Goal: Task Accomplishment & Management: Complete application form

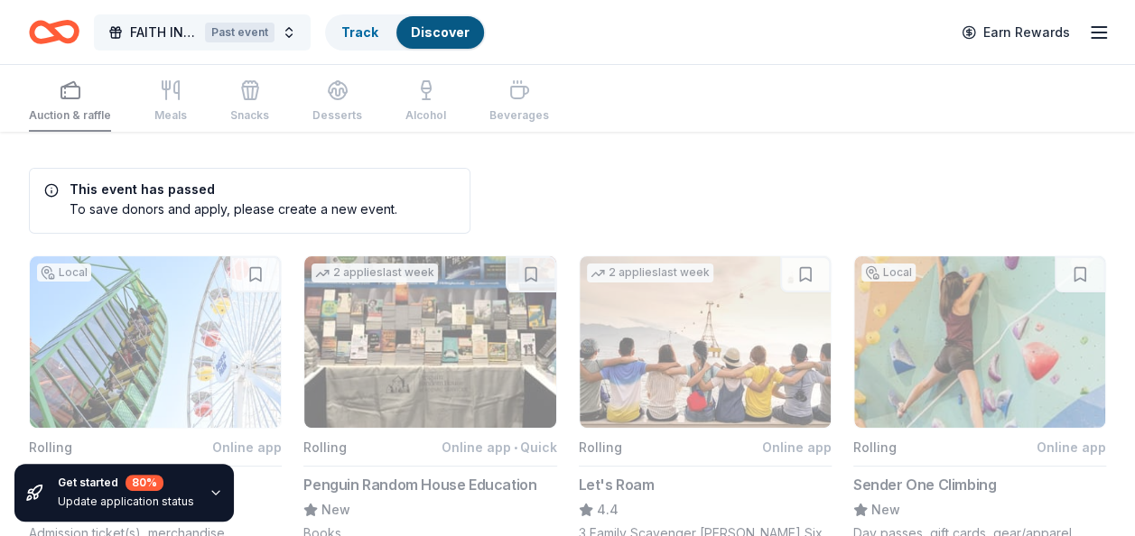
click at [263, 32] on div "Past event" at bounding box center [240, 33] width 70 height 20
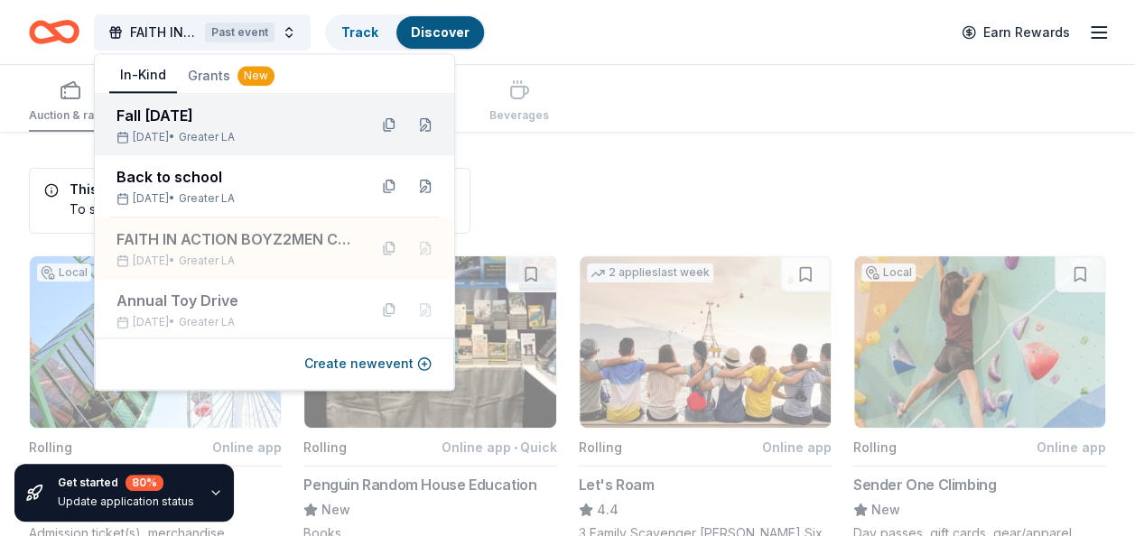
click at [260, 110] on div "Fall [DATE]" at bounding box center [234, 116] width 237 height 22
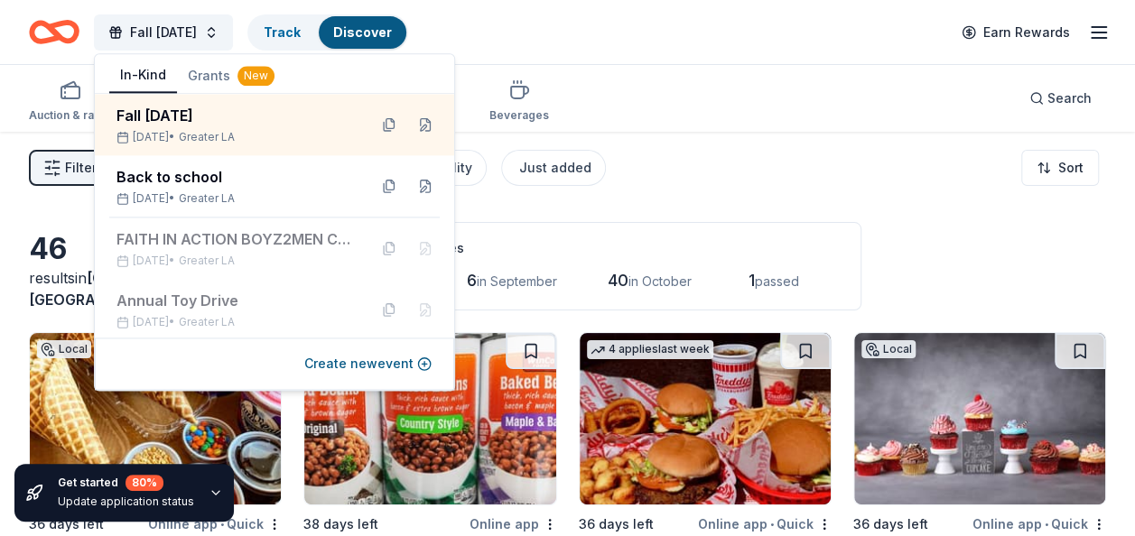
click at [972, 274] on div "46 results in Lakewood, CA Application deadlines 0 this month 6 in September 40…" at bounding box center [567, 266] width 1077 height 88
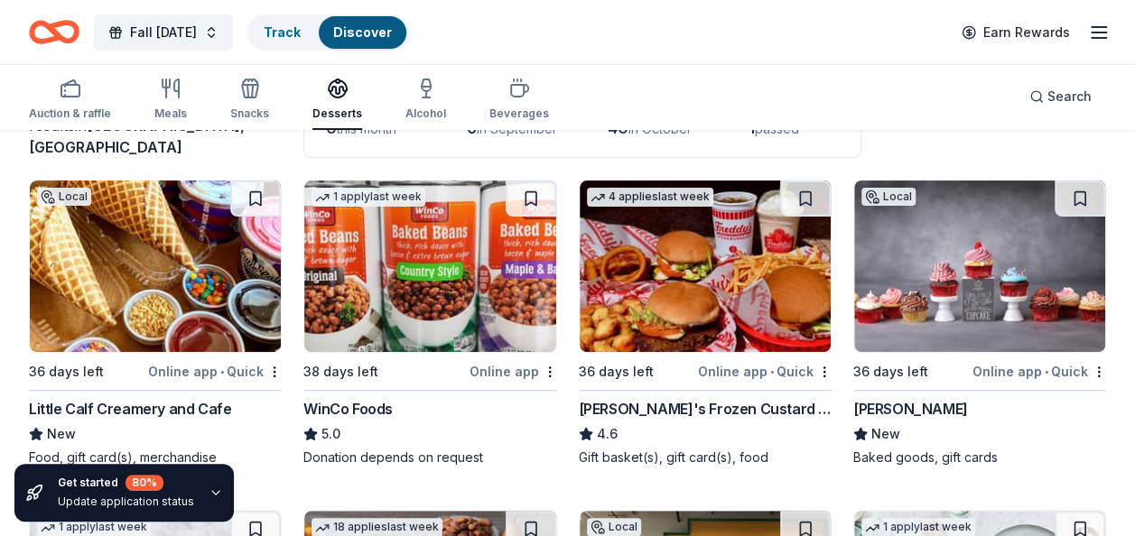
scroll to position [180, 0]
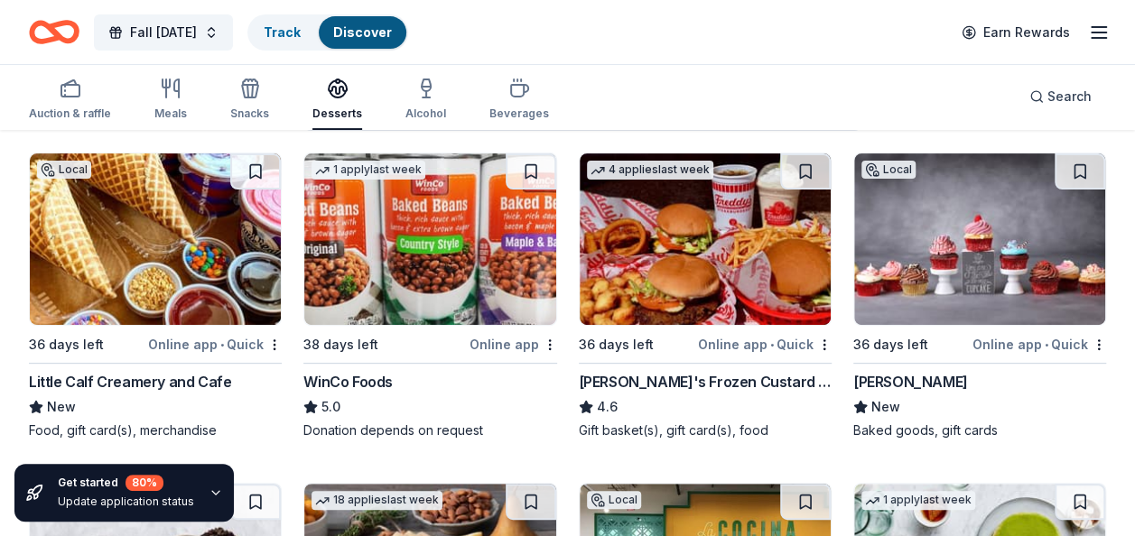
click at [125, 275] on img at bounding box center [155, 239] width 251 height 172
click at [926, 290] on img at bounding box center [979, 239] width 251 height 172
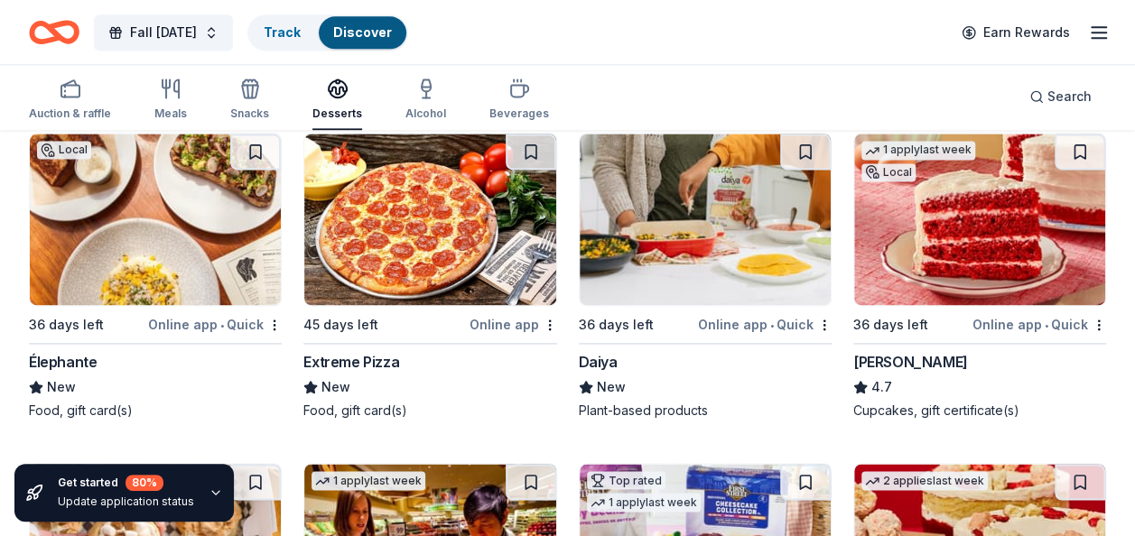
scroll to position [1263, 0]
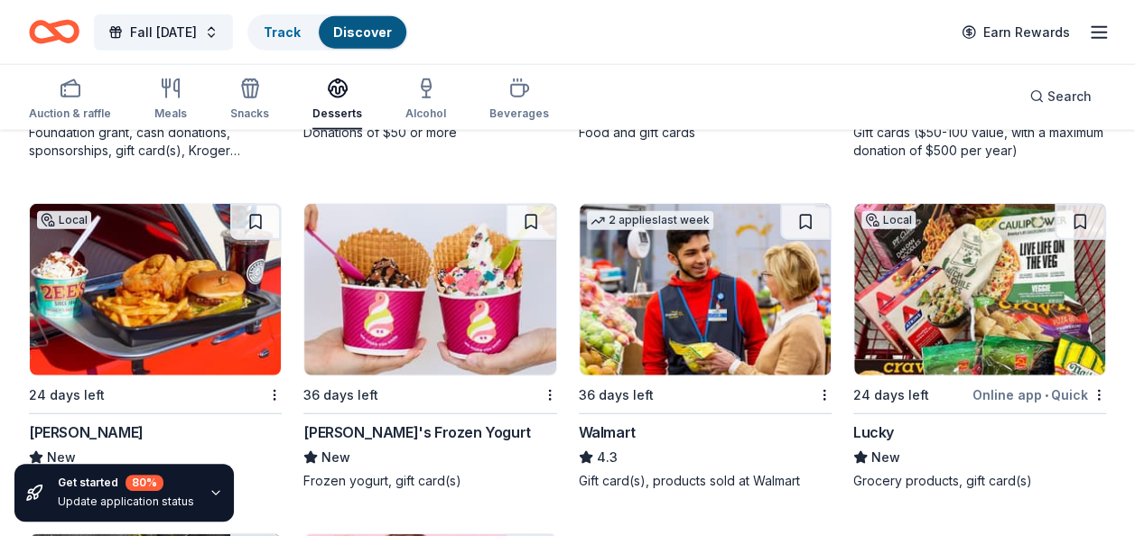
scroll to position [2202, 0]
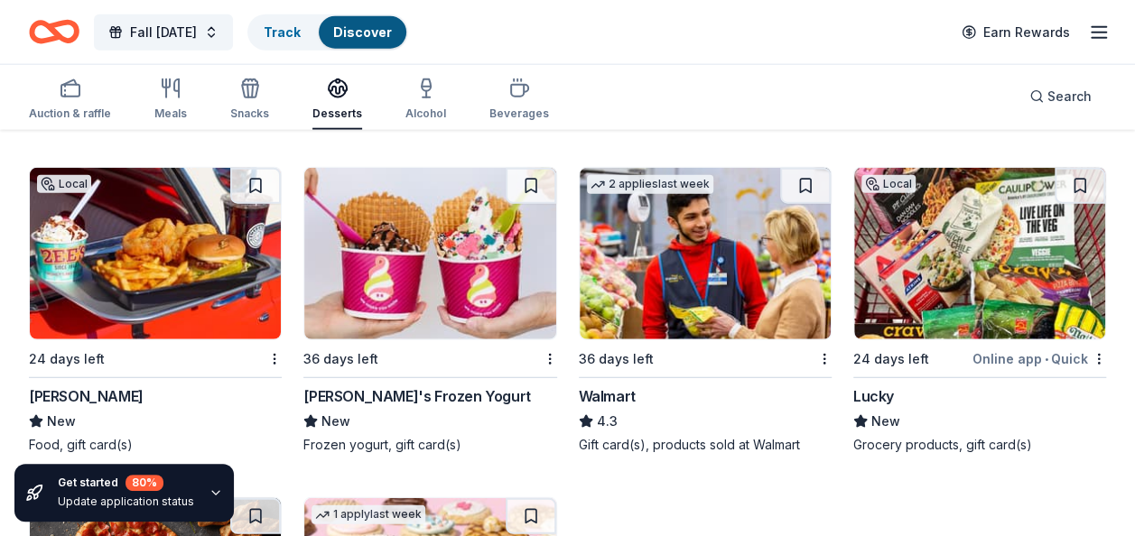
click at [132, 301] on img at bounding box center [155, 254] width 251 height 172
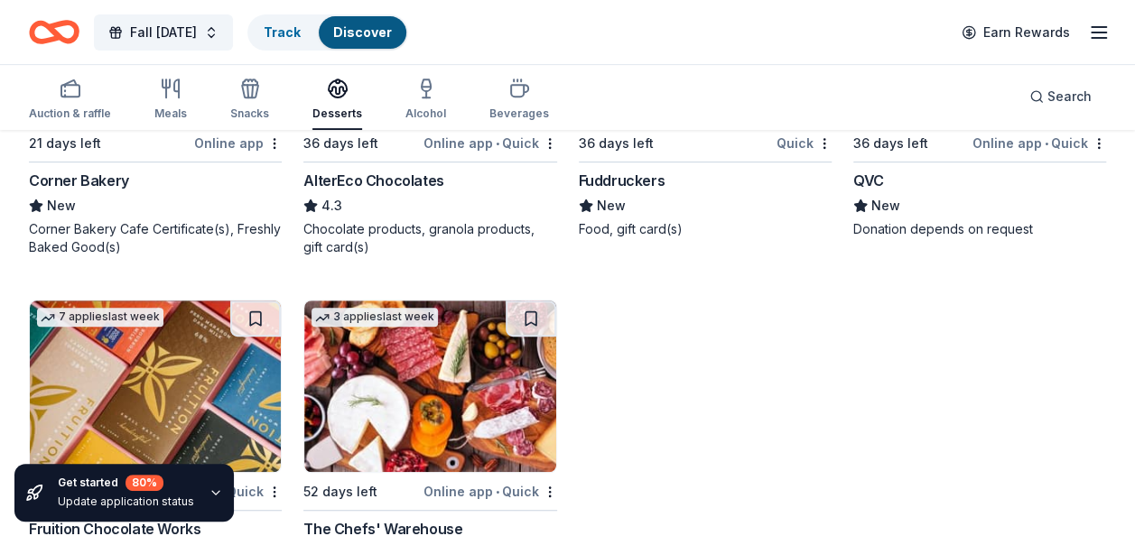
scroll to position [3840, 0]
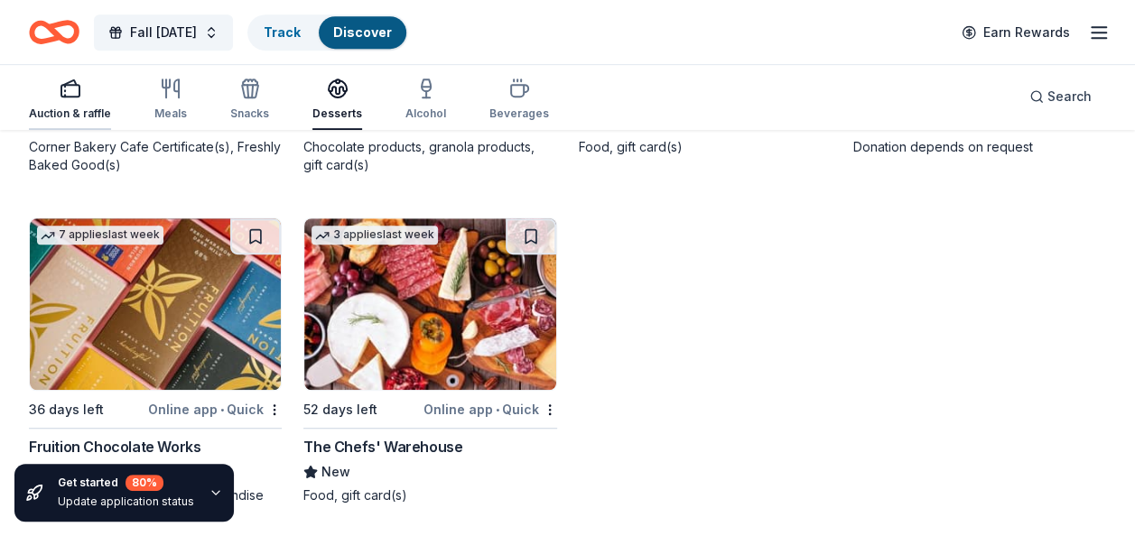
click at [81, 112] on div "Auction & raffle" at bounding box center [70, 114] width 82 height 14
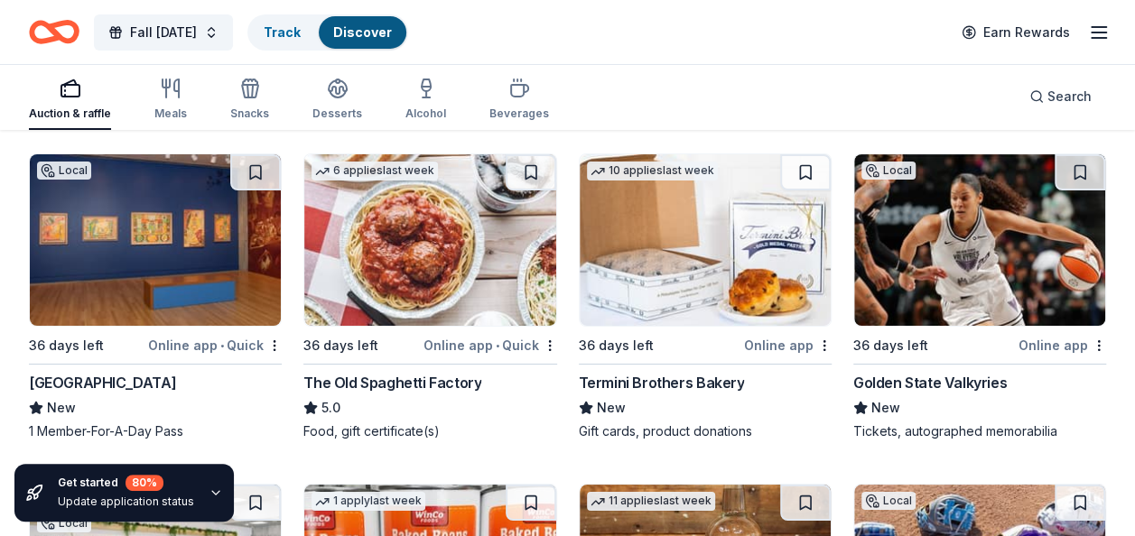
scroll to position [3237, 0]
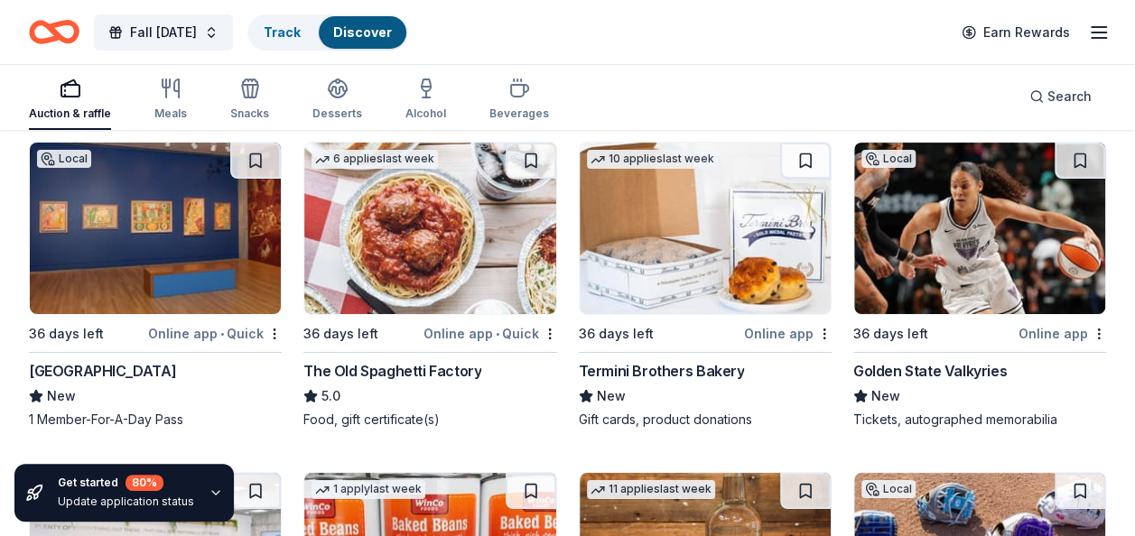
click at [157, 301] on img at bounding box center [155, 229] width 251 height 172
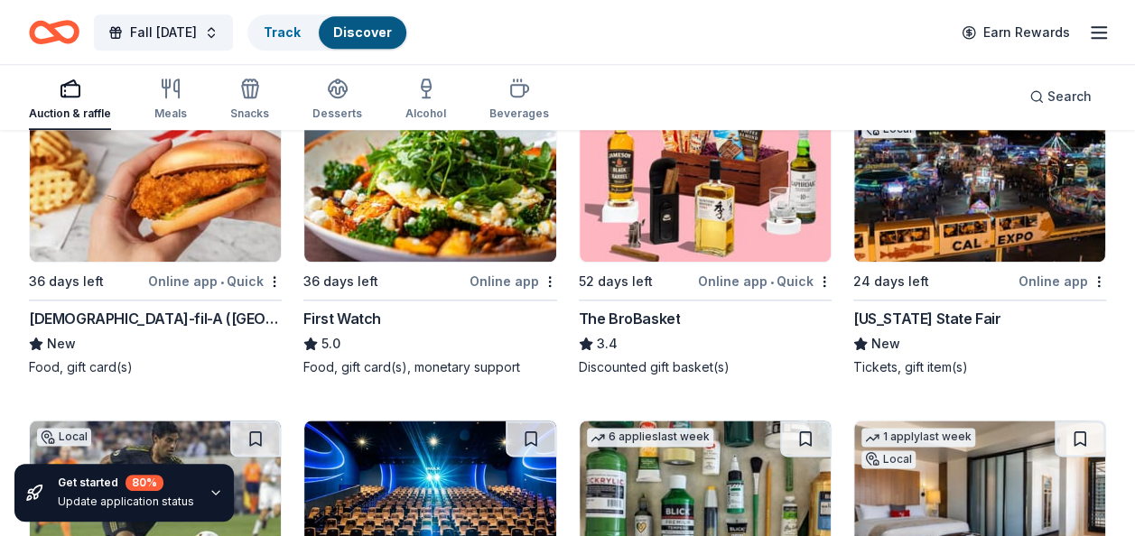
scroll to position [4314, 0]
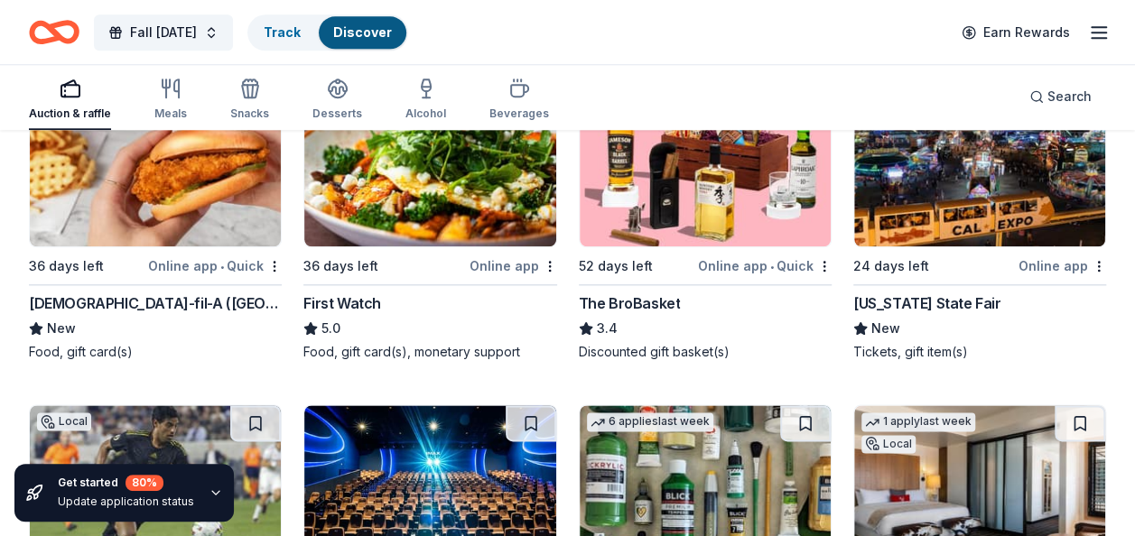
click at [672, 237] on img at bounding box center [705, 161] width 251 height 172
click at [974, 220] on img at bounding box center [979, 161] width 251 height 172
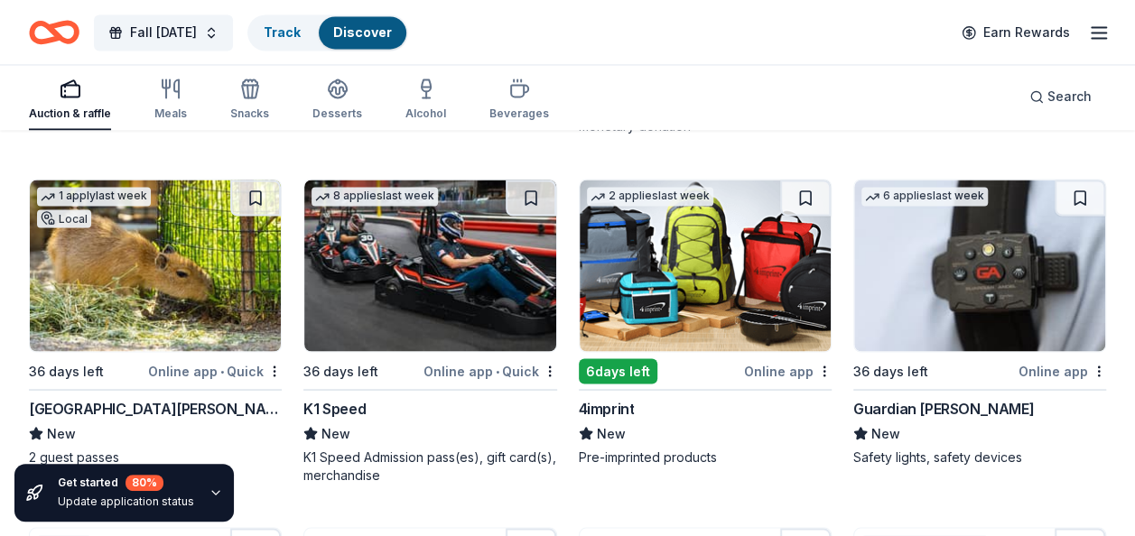
scroll to position [4903, 0]
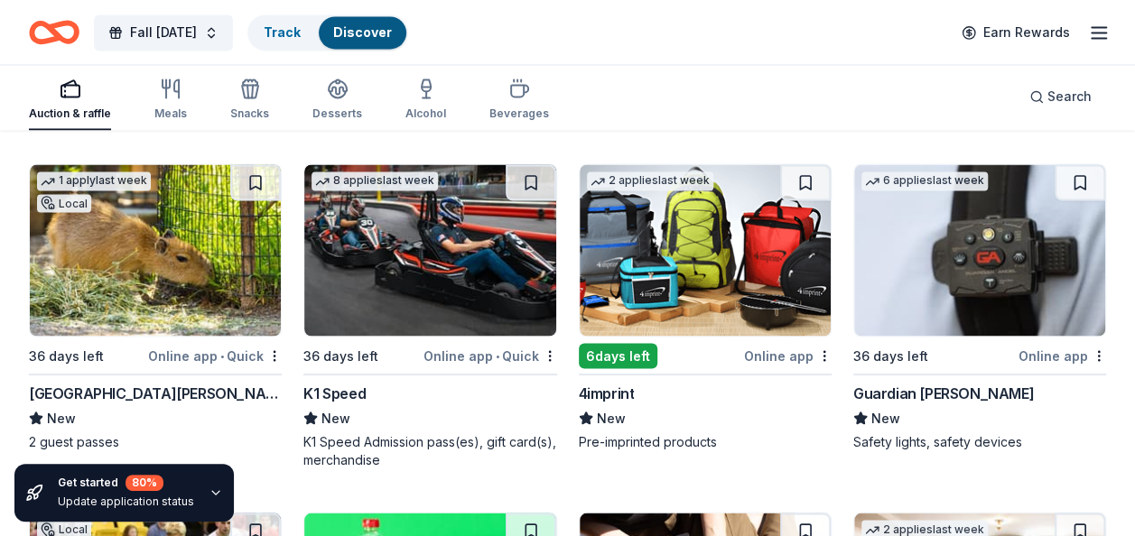
click at [482, 321] on img at bounding box center [429, 250] width 251 height 172
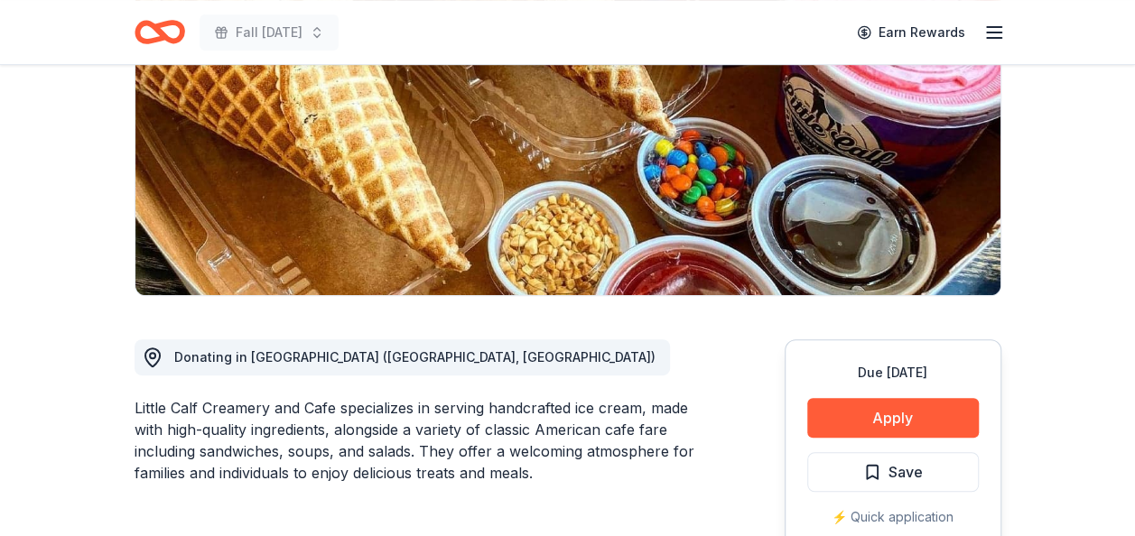
scroll to position [264, 0]
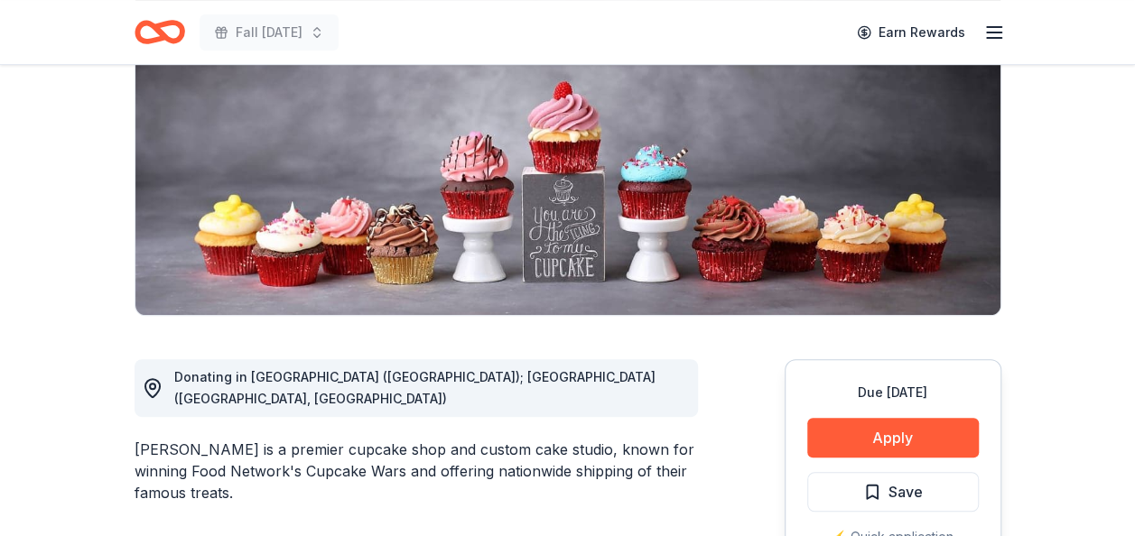
scroll to position [240, 0]
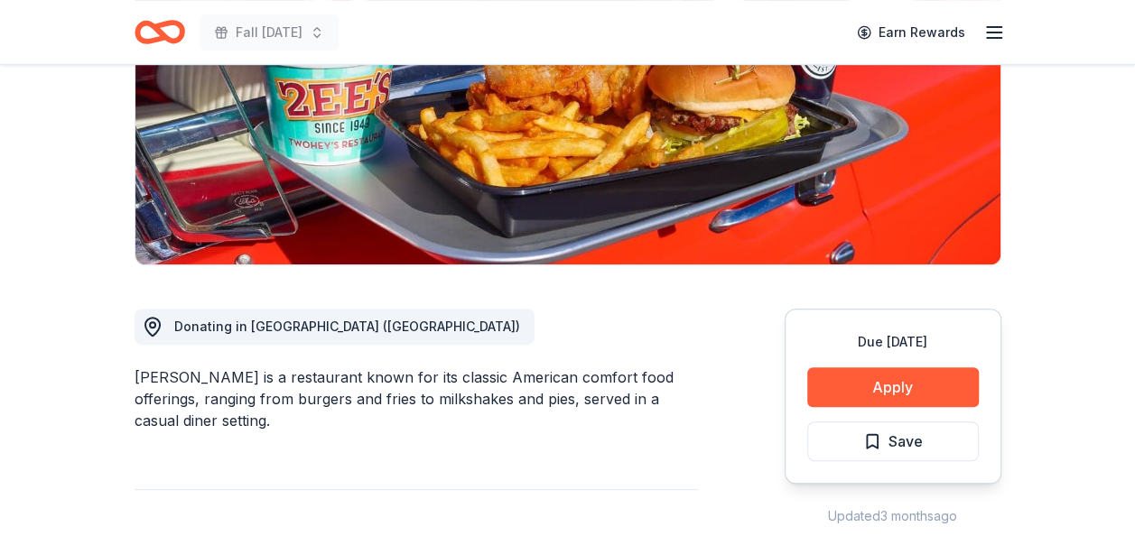
scroll to position [301, 0]
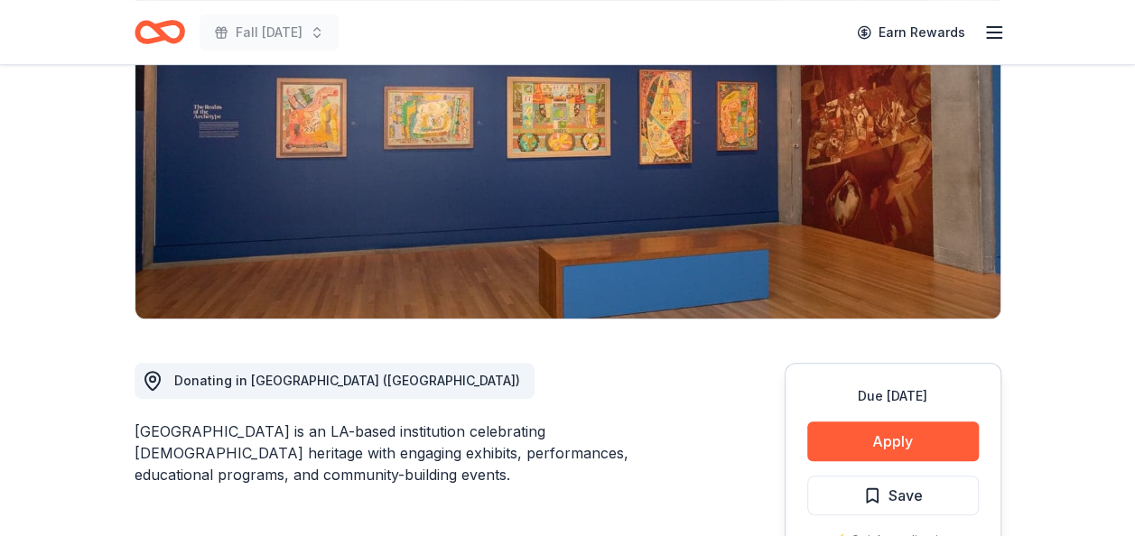
scroll to position [240, 0]
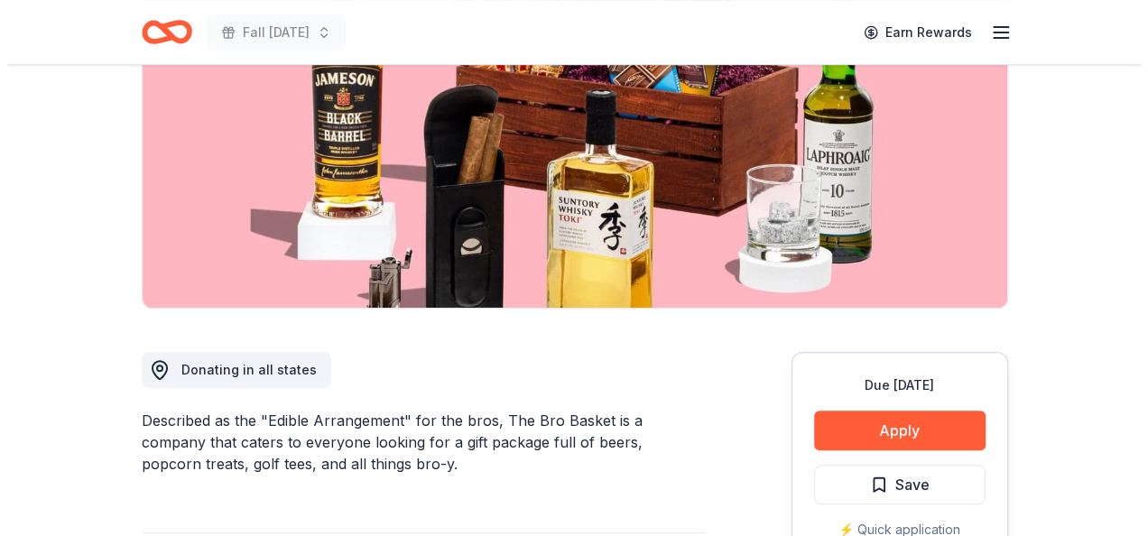
scroll to position [265, 0]
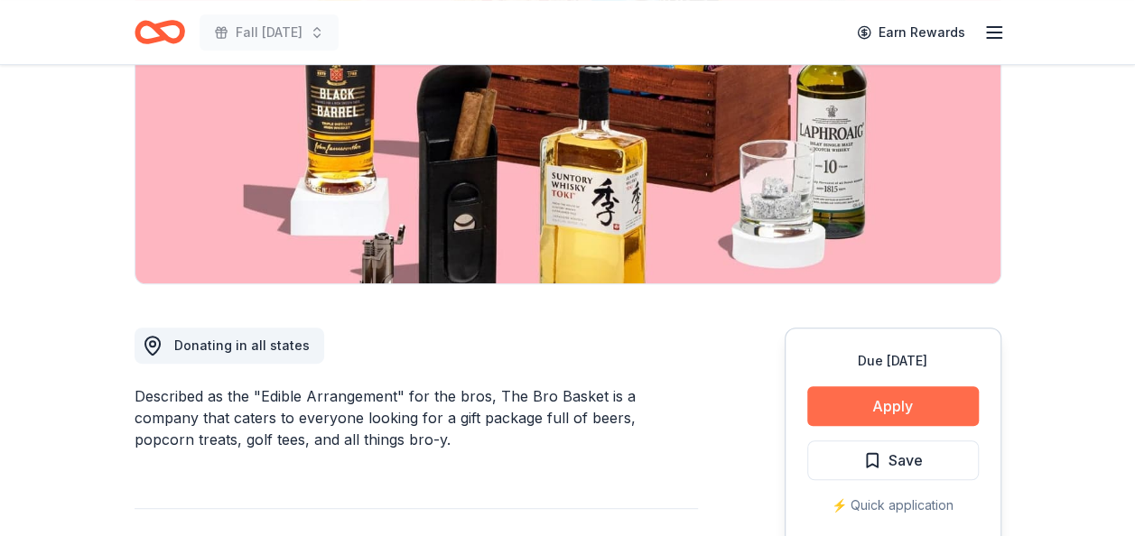
click at [885, 401] on button "Apply" at bounding box center [893, 406] width 172 height 40
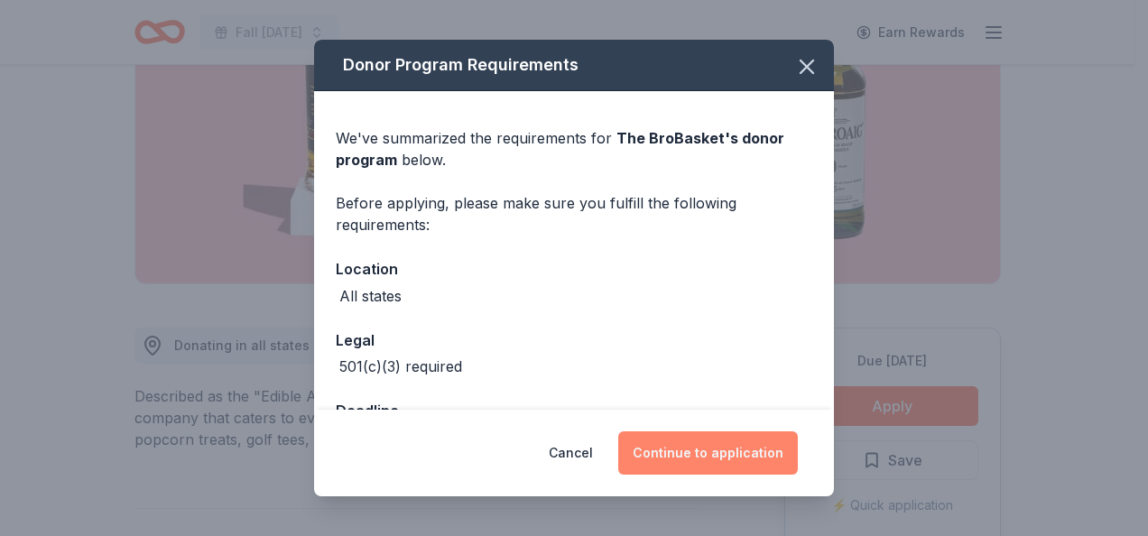
click at [695, 445] on button "Continue to application" at bounding box center [708, 453] width 180 height 43
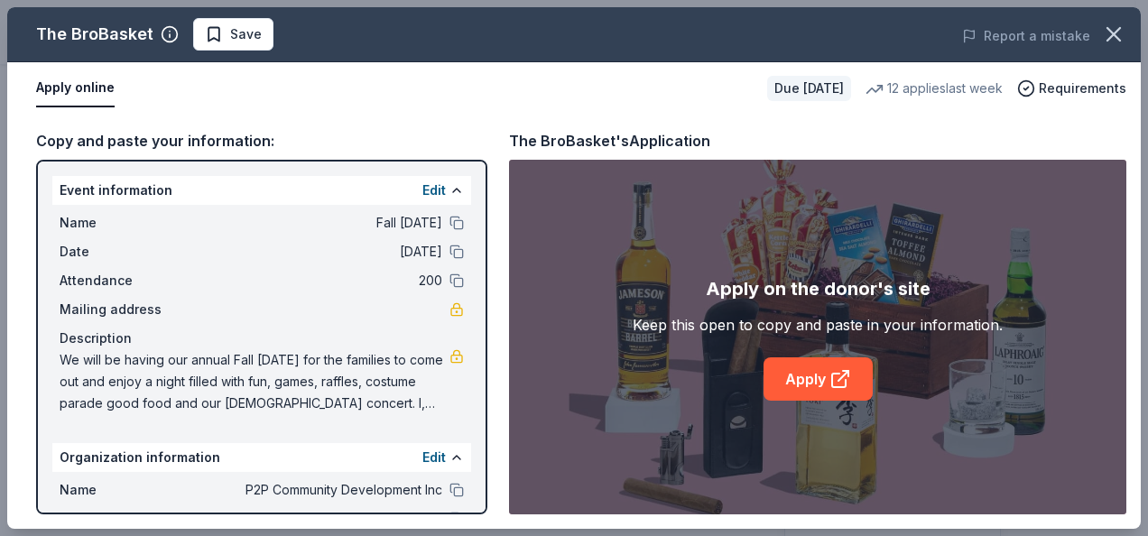
click at [442, 233] on div "Name Fall Harvest Festival" at bounding box center [262, 223] width 404 height 22
click at [450, 228] on button at bounding box center [457, 223] width 14 height 14
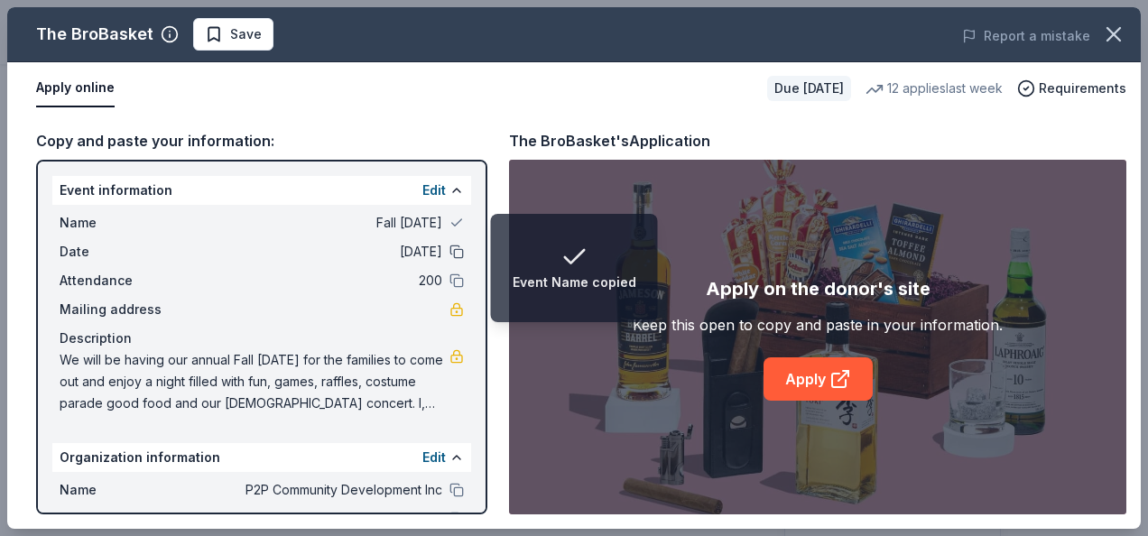
click at [450, 247] on button at bounding box center [457, 252] width 14 height 14
click at [450, 281] on button at bounding box center [457, 281] width 14 height 14
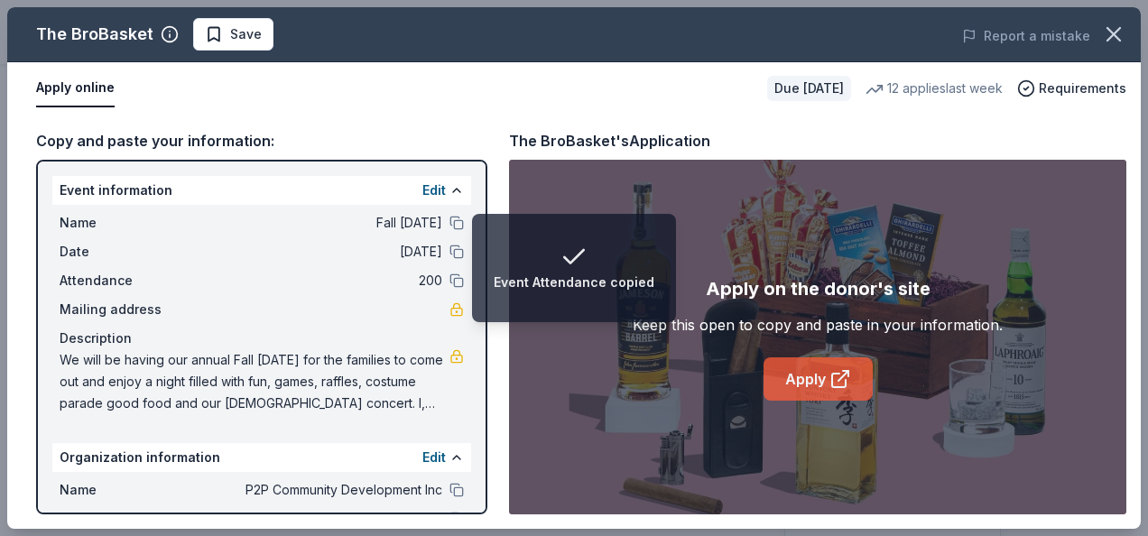
click at [822, 362] on link "Apply" at bounding box center [818, 379] width 109 height 43
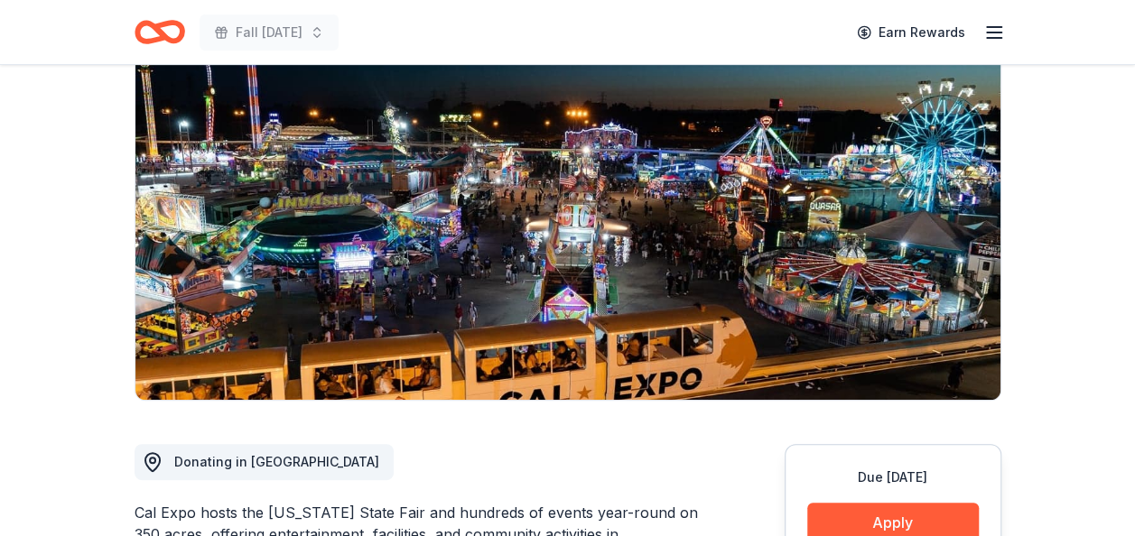
scroll to position [132, 0]
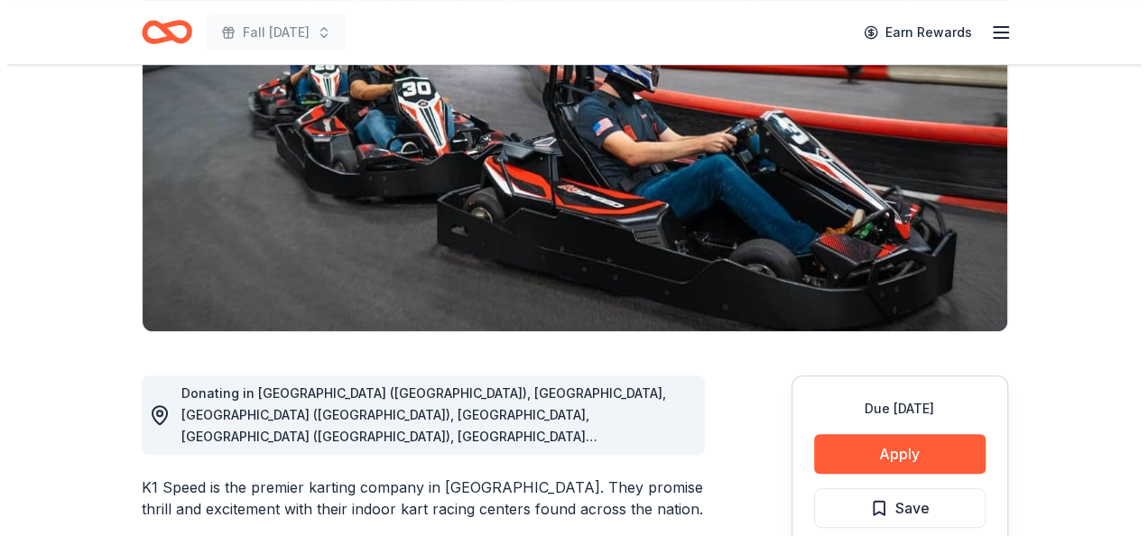
scroll to position [228, 0]
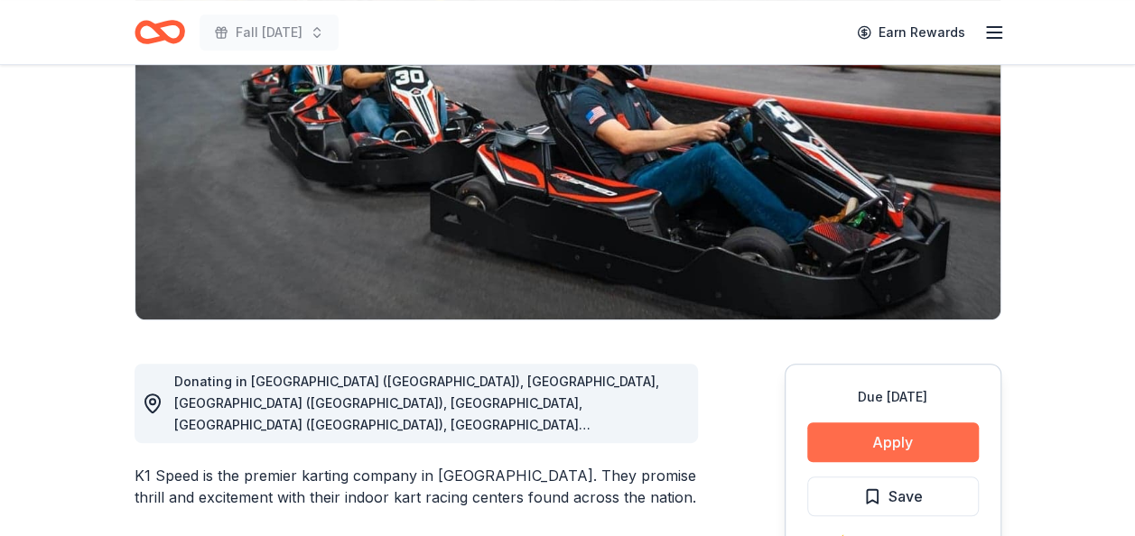
click at [915, 437] on button "Apply" at bounding box center [893, 443] width 172 height 40
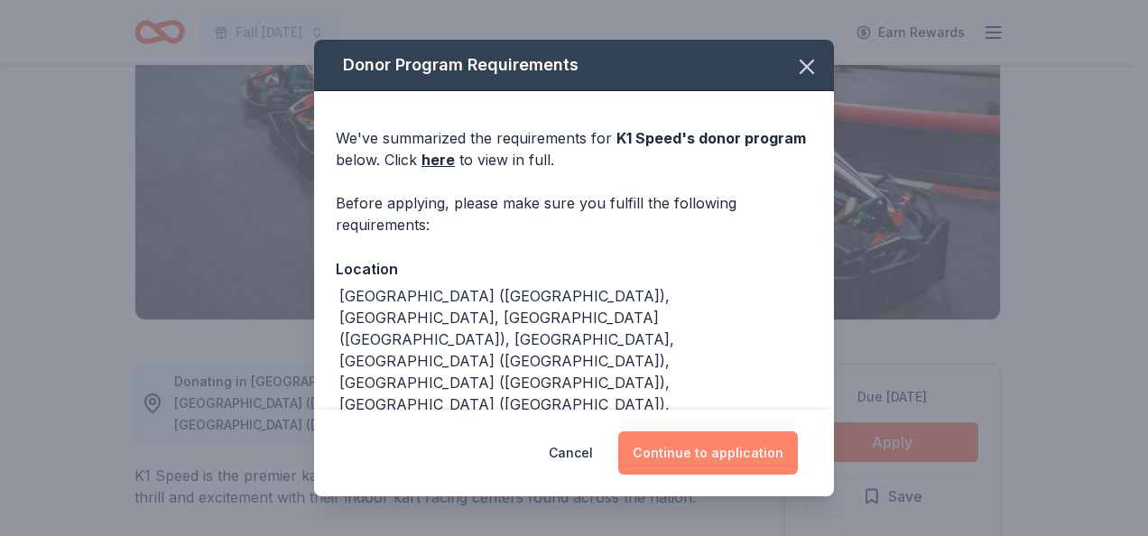
click at [683, 464] on button "Continue to application" at bounding box center [708, 453] width 180 height 43
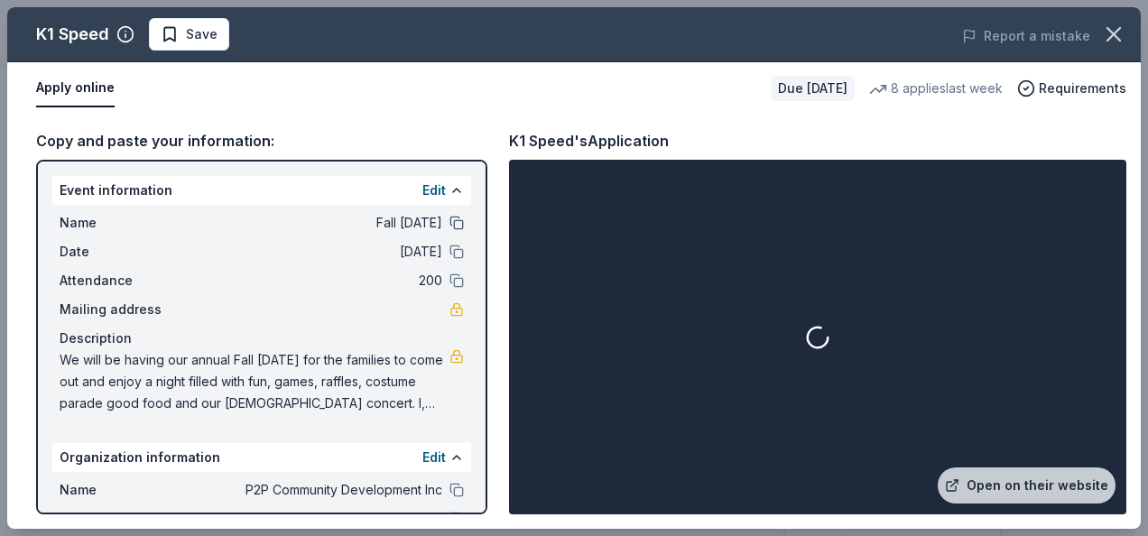
click at [450, 226] on button at bounding box center [457, 223] width 14 height 14
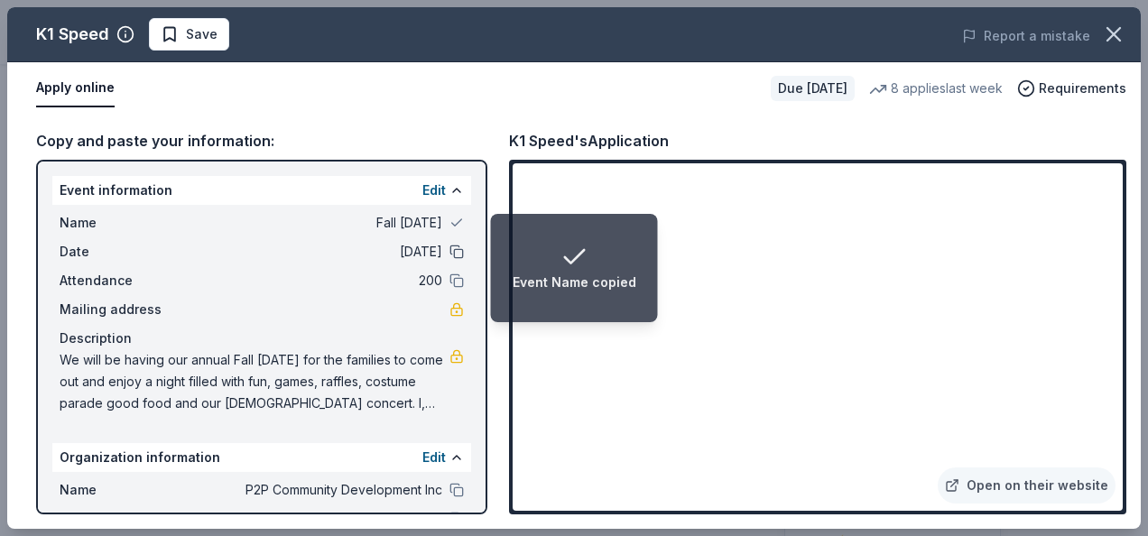
click at [450, 249] on button at bounding box center [457, 252] width 14 height 14
click at [450, 275] on button at bounding box center [457, 281] width 14 height 14
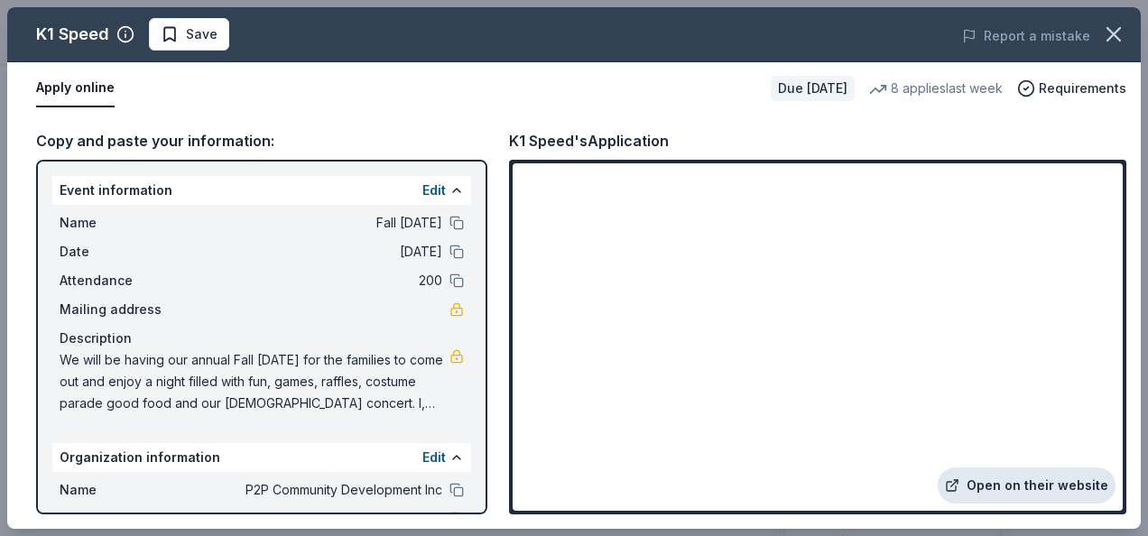
click at [990, 479] on link "Open on their website" at bounding box center [1027, 486] width 178 height 36
click at [995, 486] on link "Open on their website" at bounding box center [1027, 486] width 178 height 36
